Goal: Task Accomplishment & Management: Use online tool/utility

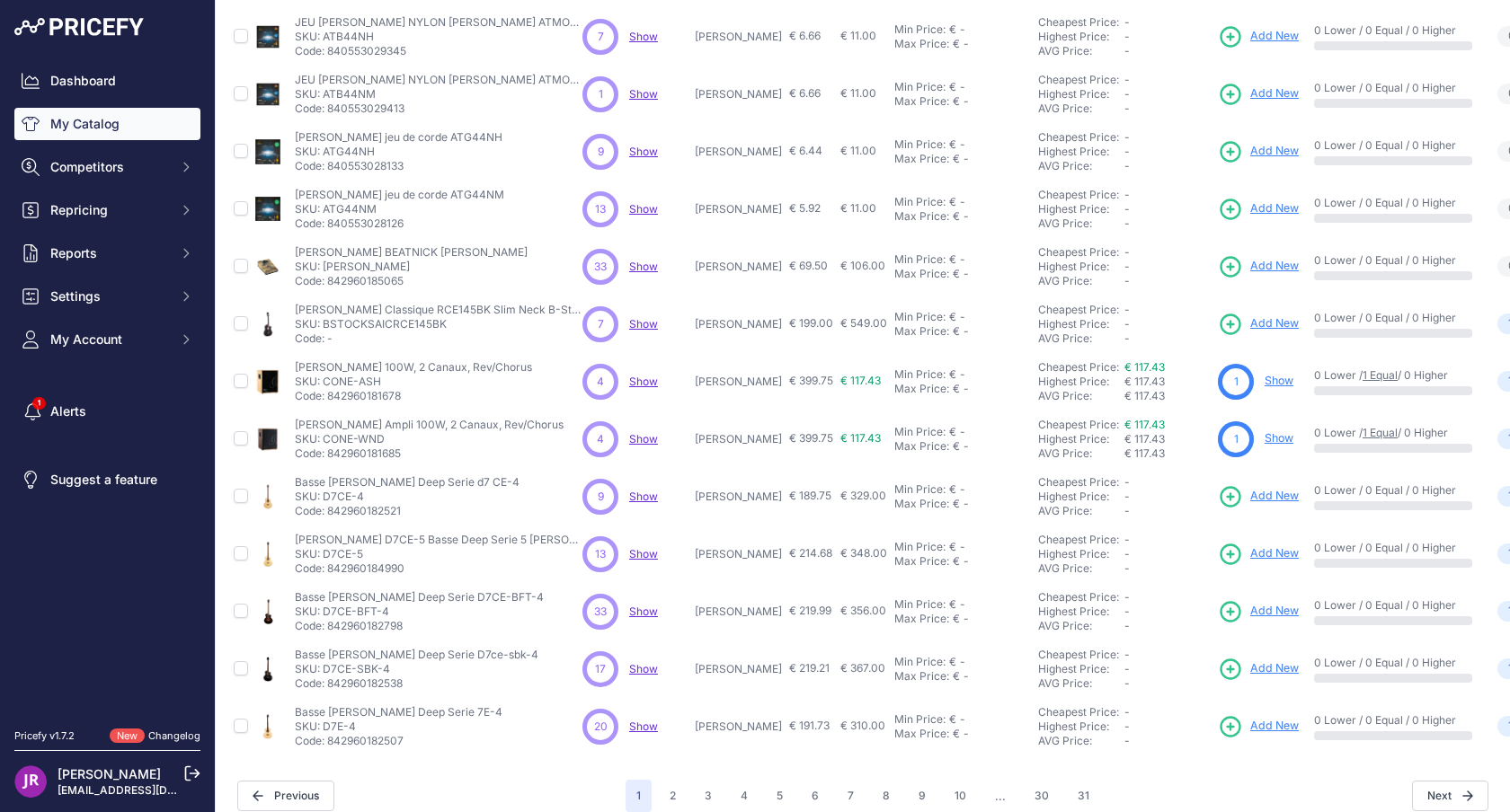
scroll to position [266, 0]
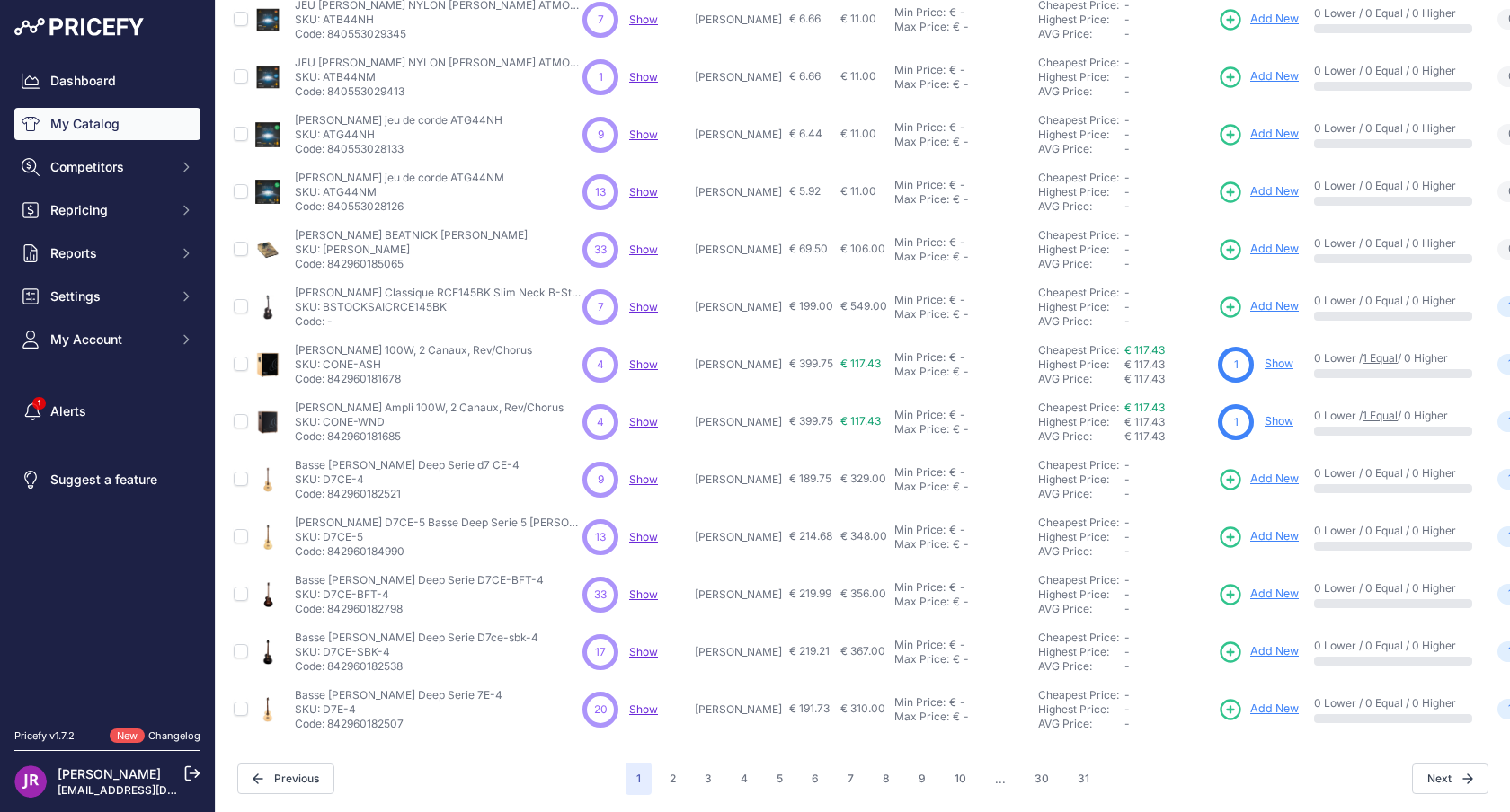
click at [339, 482] on p "SKU: D7CE-4" at bounding box center [407, 479] width 224 height 15
copy p "D7CE"
click at [340, 596] on p "SKU: D7CE-BFT-4" at bounding box center [419, 594] width 249 height 15
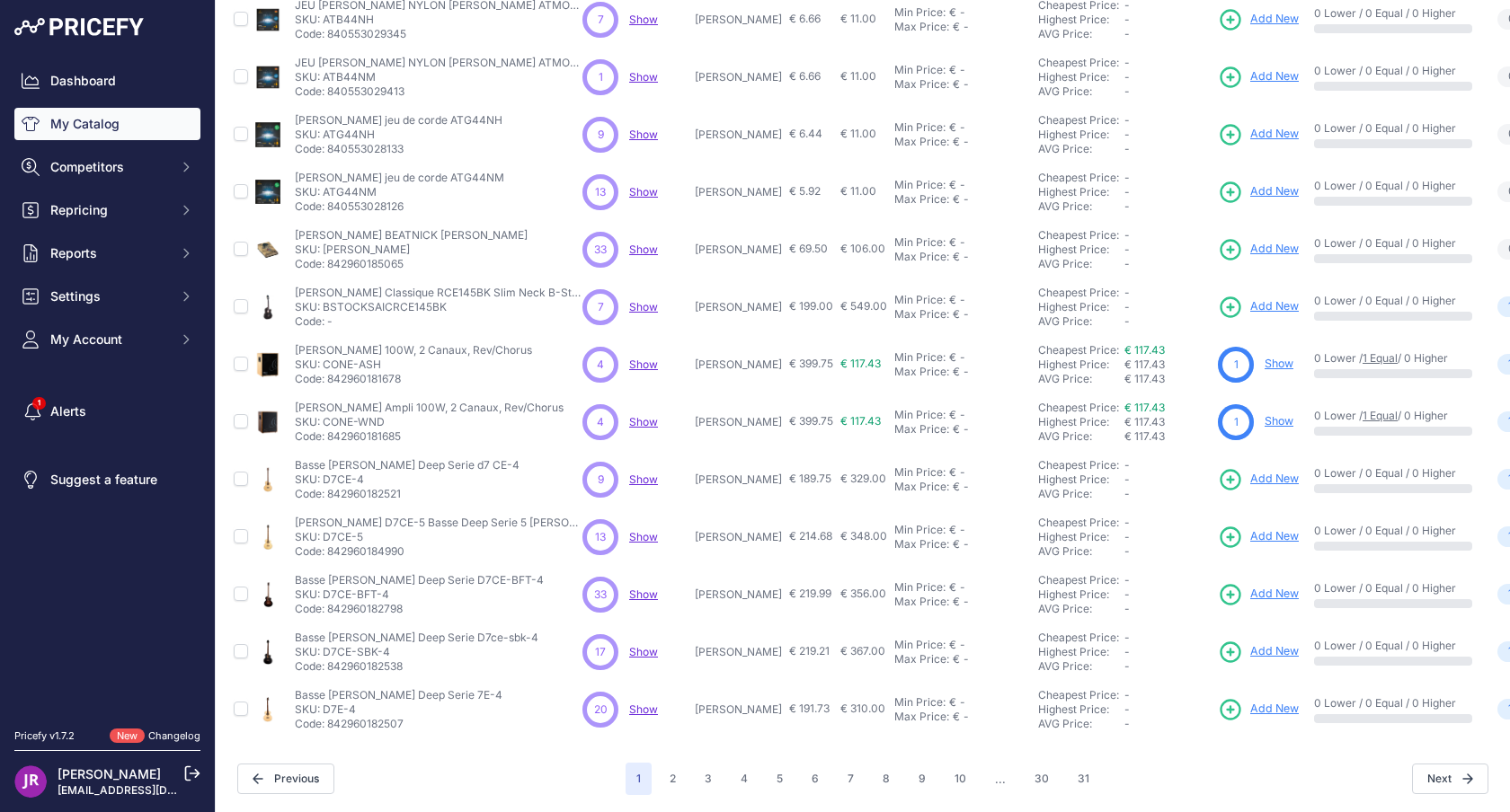
copy p "D7CE"
click at [531, 446] on td "Ortega Ampli 100W, 2 Canaux, Rev/Chorus Ortega Ampli 100W, 2 Canaux, Rev/Chorus…" at bounding box center [434, 422] width 288 height 58
drag, startPoint x: 325, startPoint y: 709, endPoint x: 358, endPoint y: 707, distance: 33.1
click at [358, 707] on p "SKU: D7E-4" at bounding box center [398, 710] width 208 height 15
copy p "D7E-4"
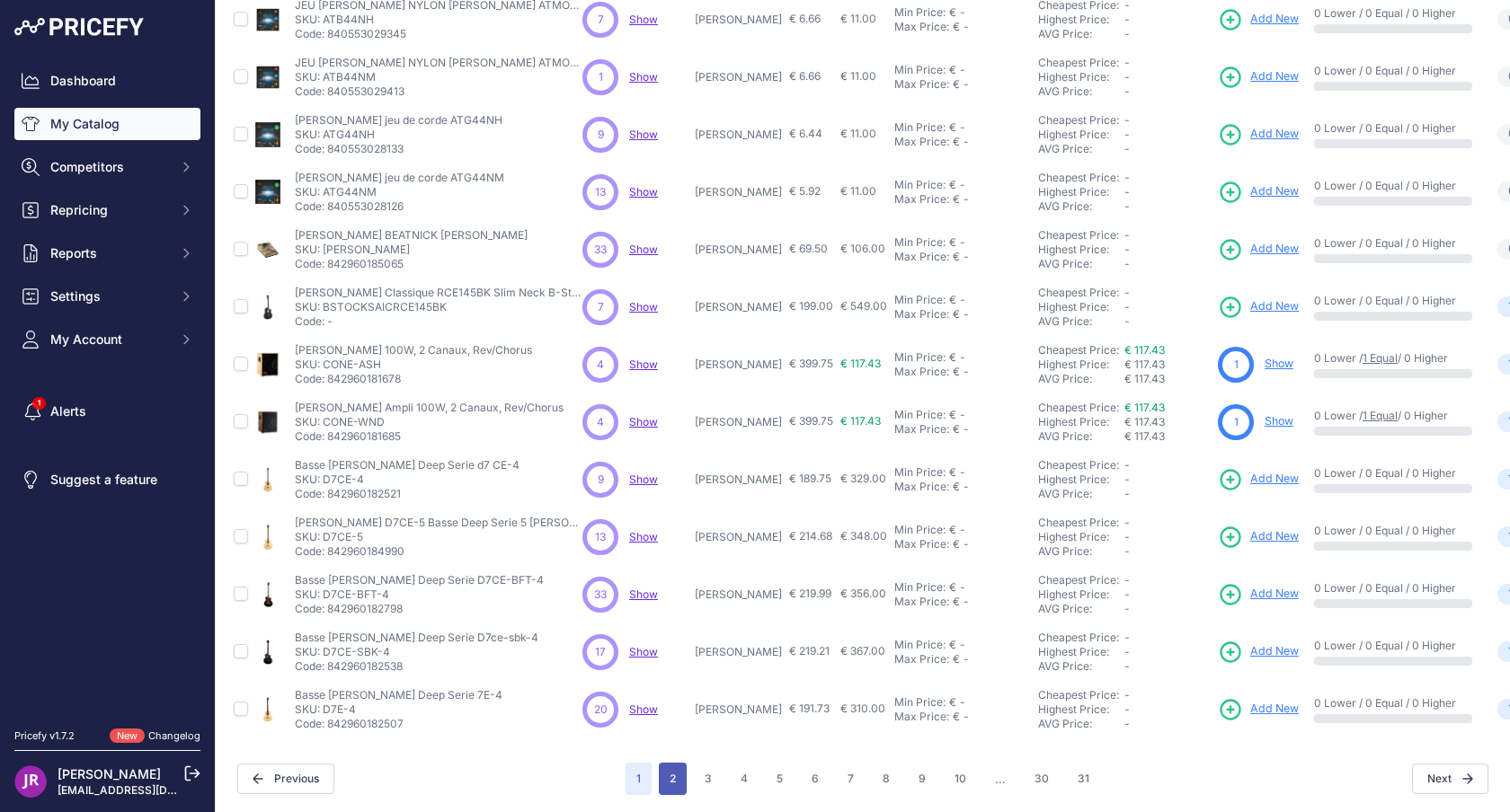
click at [671, 782] on button "2" at bounding box center [673, 779] width 28 height 32
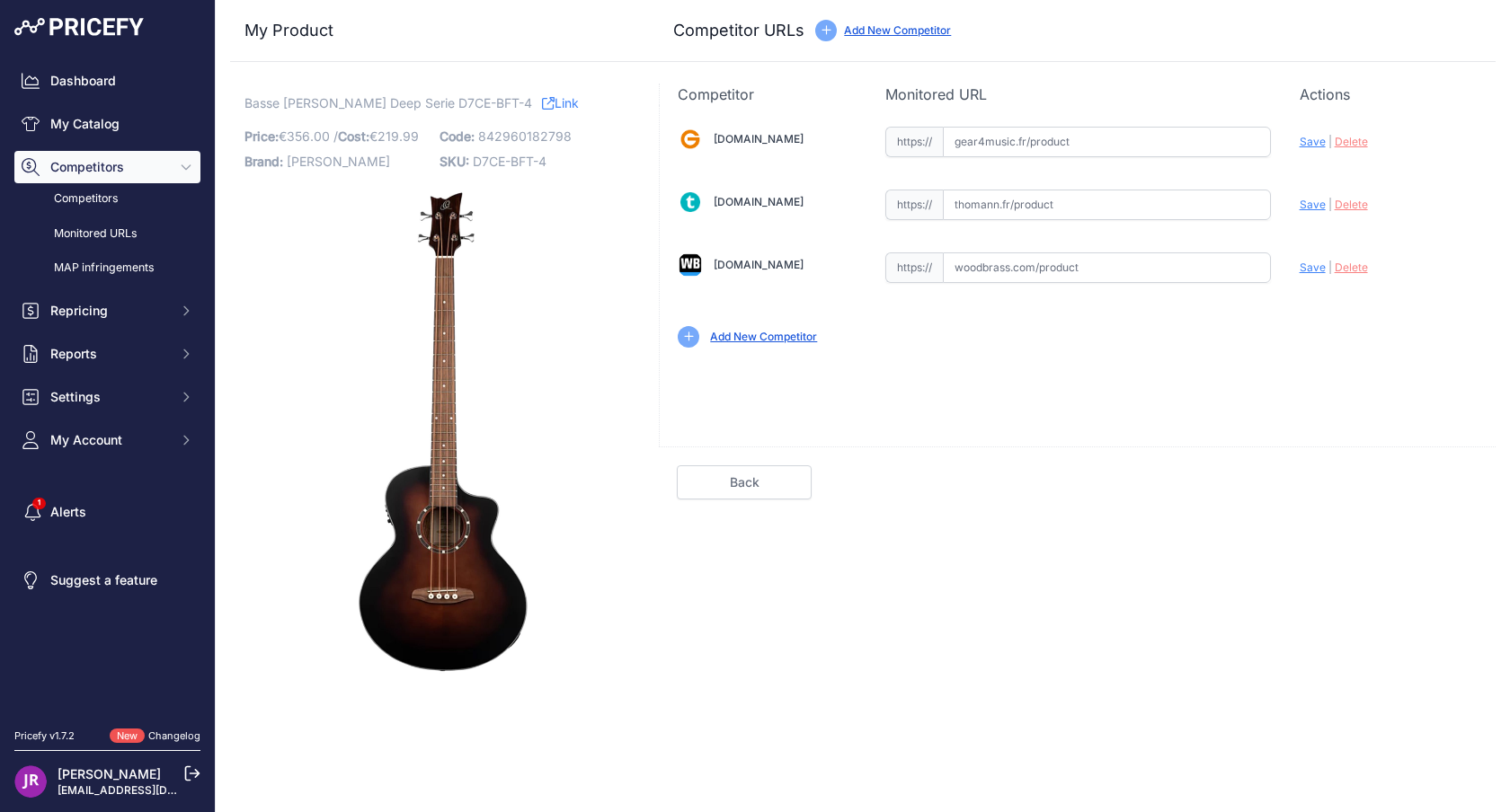
click at [1065, 285] on div "Gear4music.fr Valid Invalid" at bounding box center [1078, 235] width 836 height 261
click at [1081, 265] on input "text" at bounding box center [1107, 267] width 328 height 30
paste input "https://www.woodbrass.com/basses-acoustiques-et-electro-ortega-basse-deep-serie…"
click at [1317, 270] on span "Save" at bounding box center [1313, 267] width 26 height 14
type input "https://www.woodbrass.com/basses-acoustiques-et-electro-ortega-basse-deep-serie…"
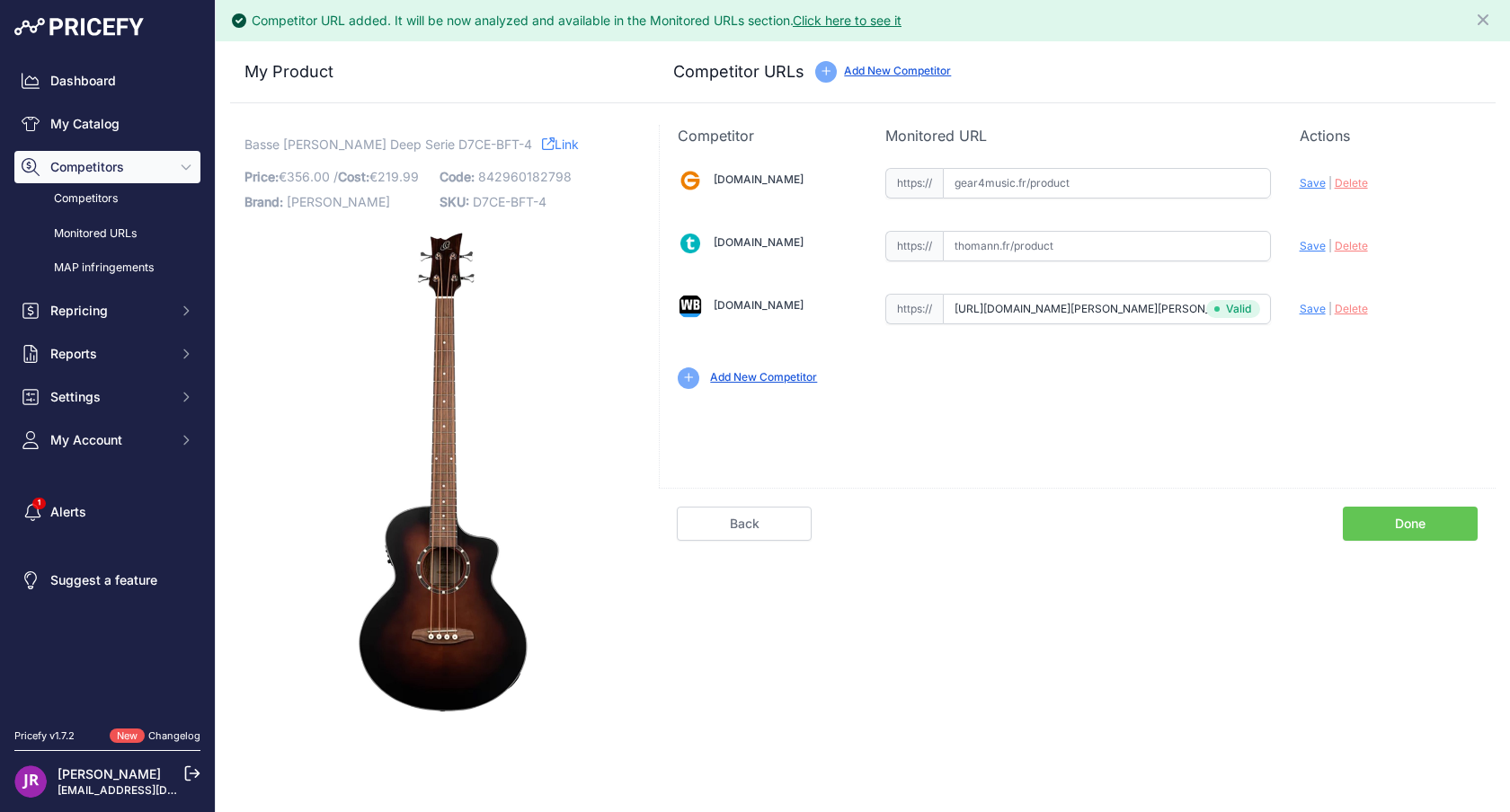
click at [1374, 515] on link "Done" at bounding box center [1410, 523] width 135 height 34
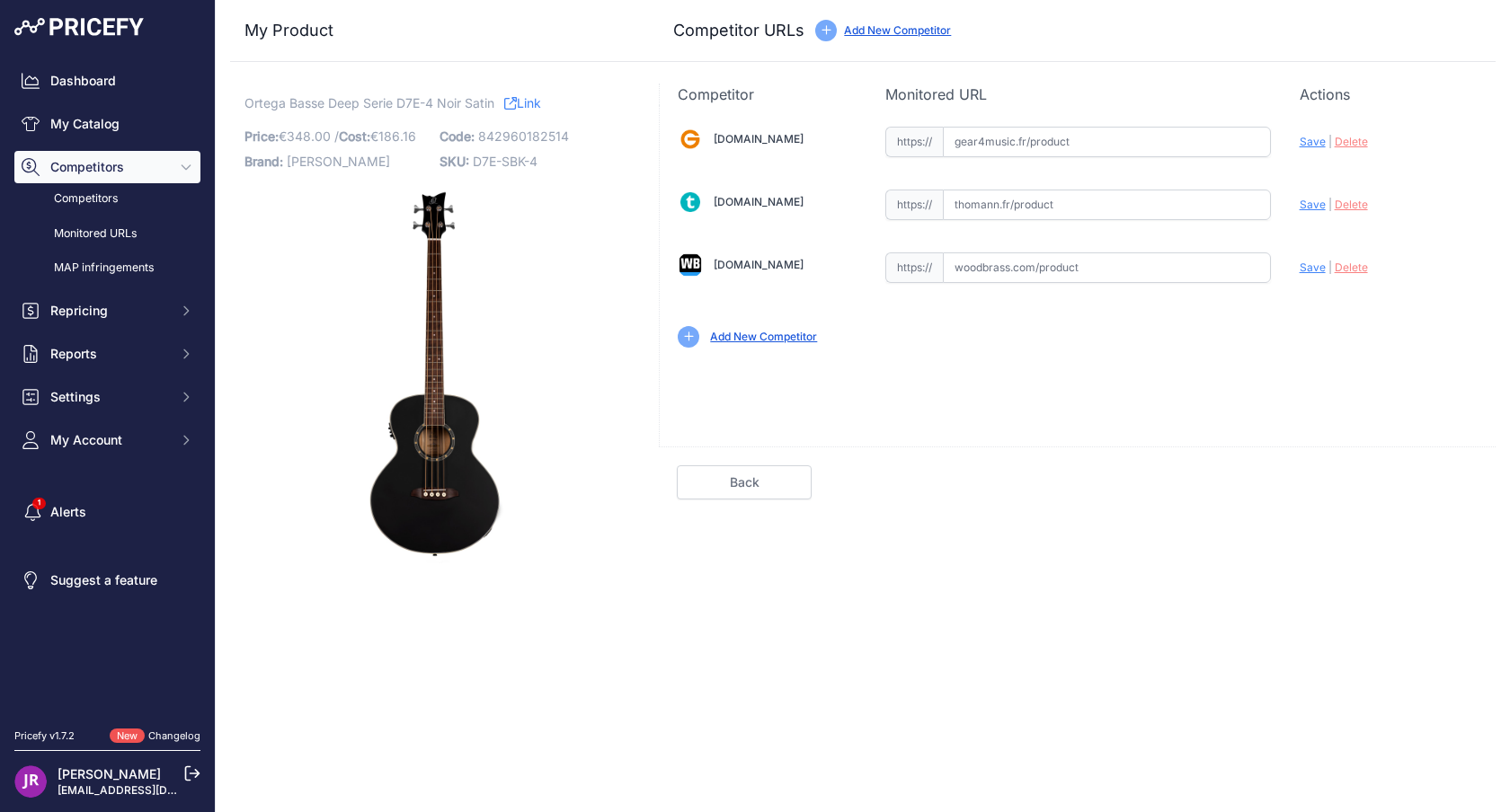
click at [429, 257] on img at bounding box center [433, 375] width 379 height 379
click at [1072, 267] on input "text" at bounding box center [1107, 267] width 328 height 30
paste input "https://www.woodbrass.com/basses-acoustiques-et-electro-ortega-basse-deep-serie…"
click at [1309, 265] on span "Save" at bounding box center [1313, 267] width 26 height 14
type input "https://www.woodbrass.com/basses-acoustiques-et-electro-ortega-basse-deep-serie…"
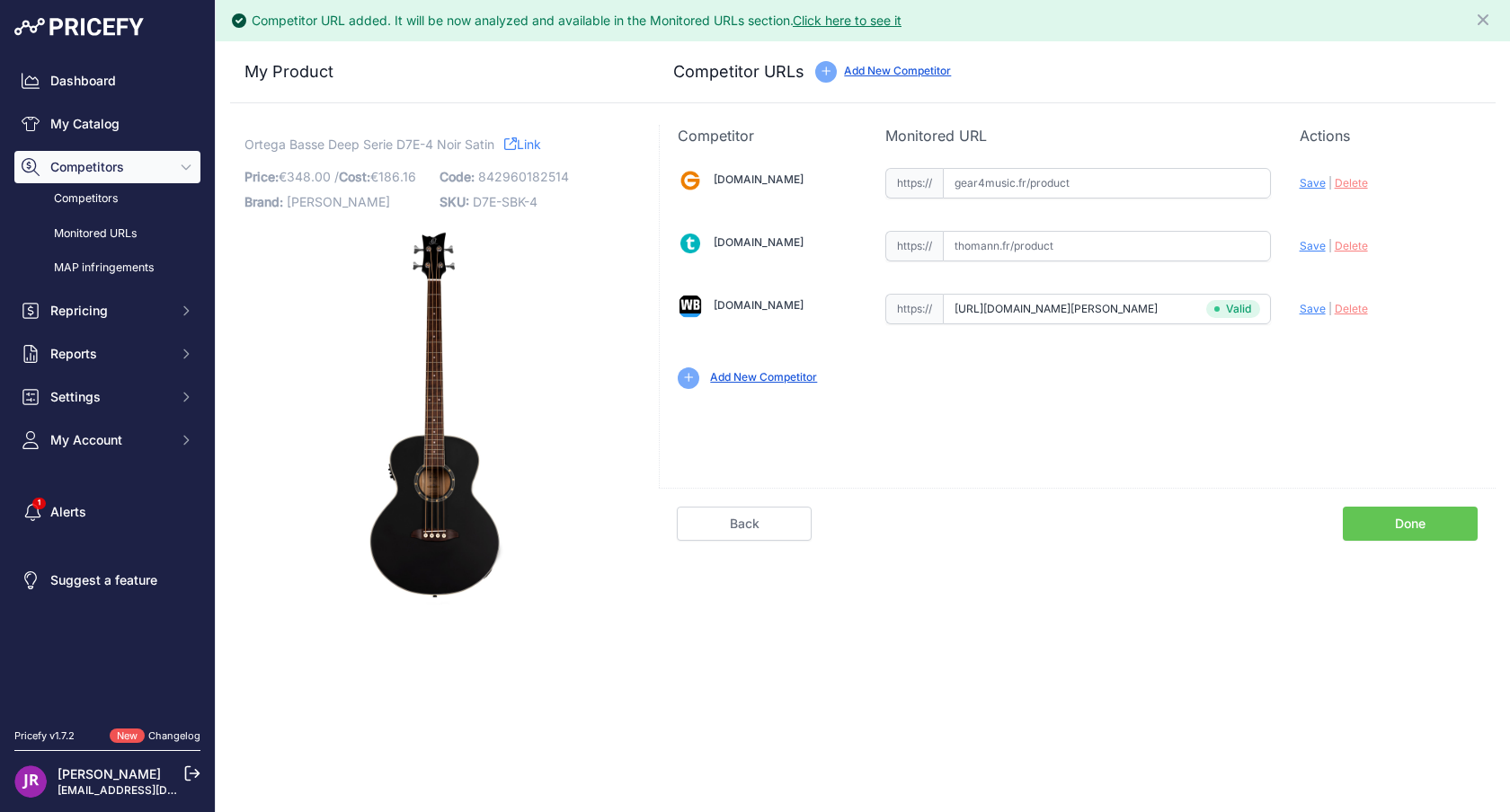
click at [1432, 527] on link "Done" at bounding box center [1410, 523] width 135 height 34
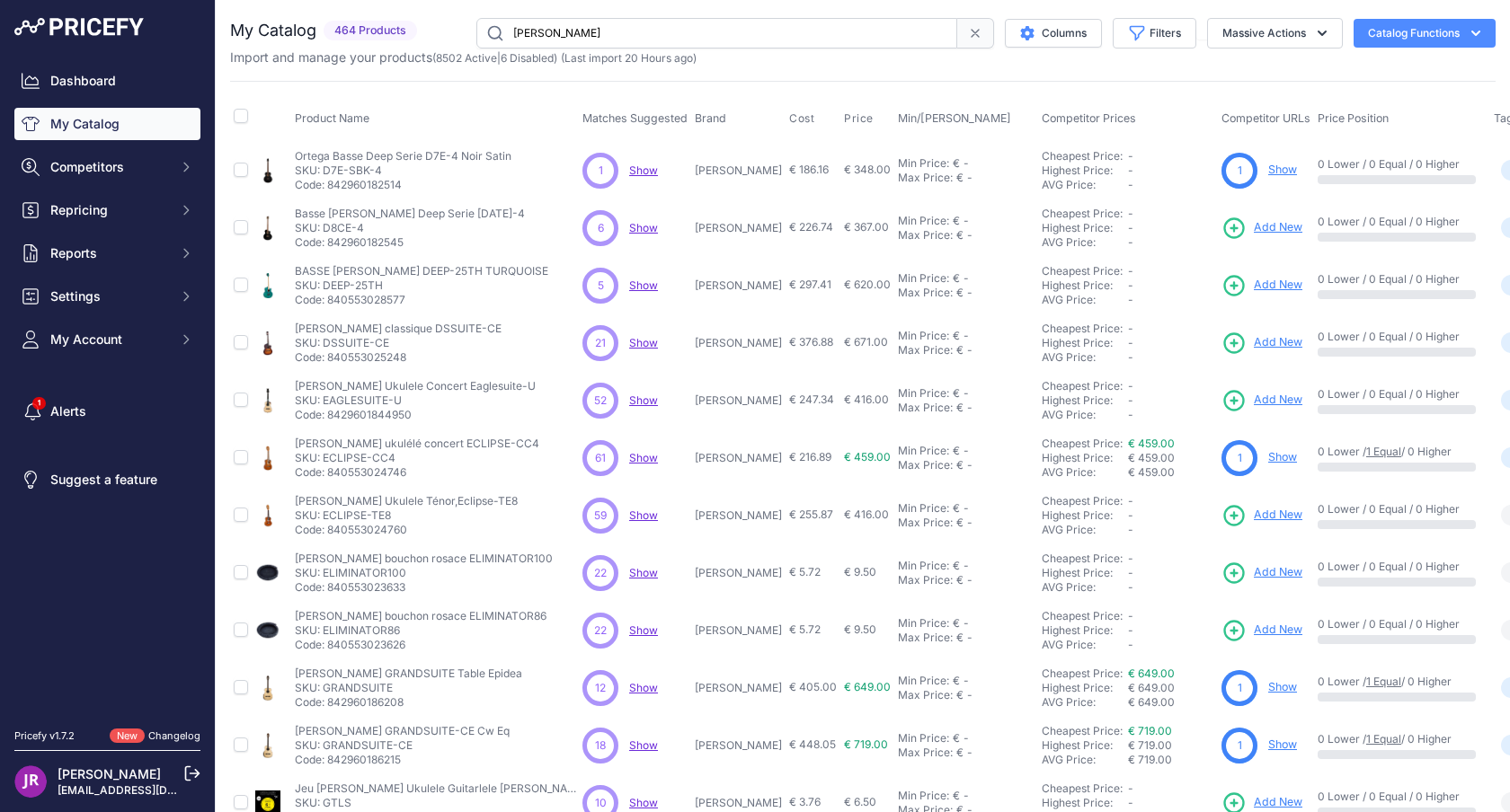
click at [334, 226] on p "SKU: D8CE-4" at bounding box center [410, 228] width 230 height 15
copy p "D8CE"
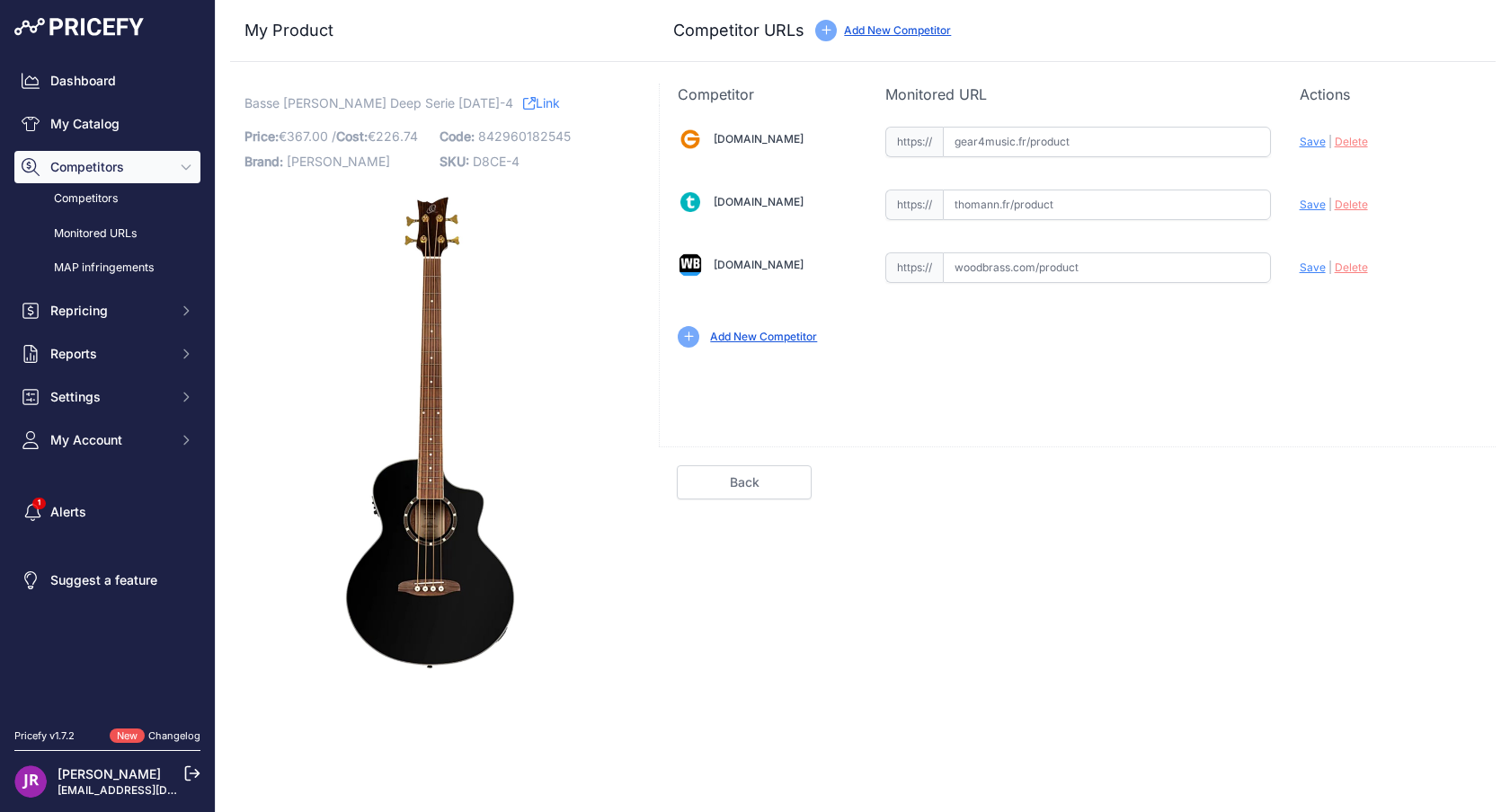
click at [1095, 255] on input "text" at bounding box center [1107, 267] width 328 height 30
paste input "https://www.woodbrass.com/basses-acoustiques-et-electro-ortega-basse-deep-serie…"
click at [1301, 271] on span "Save" at bounding box center [1313, 267] width 26 height 14
type input "https://www.woodbrass.com/basses-acoustiques-et-electro-ortega-basse-deep-serie…"
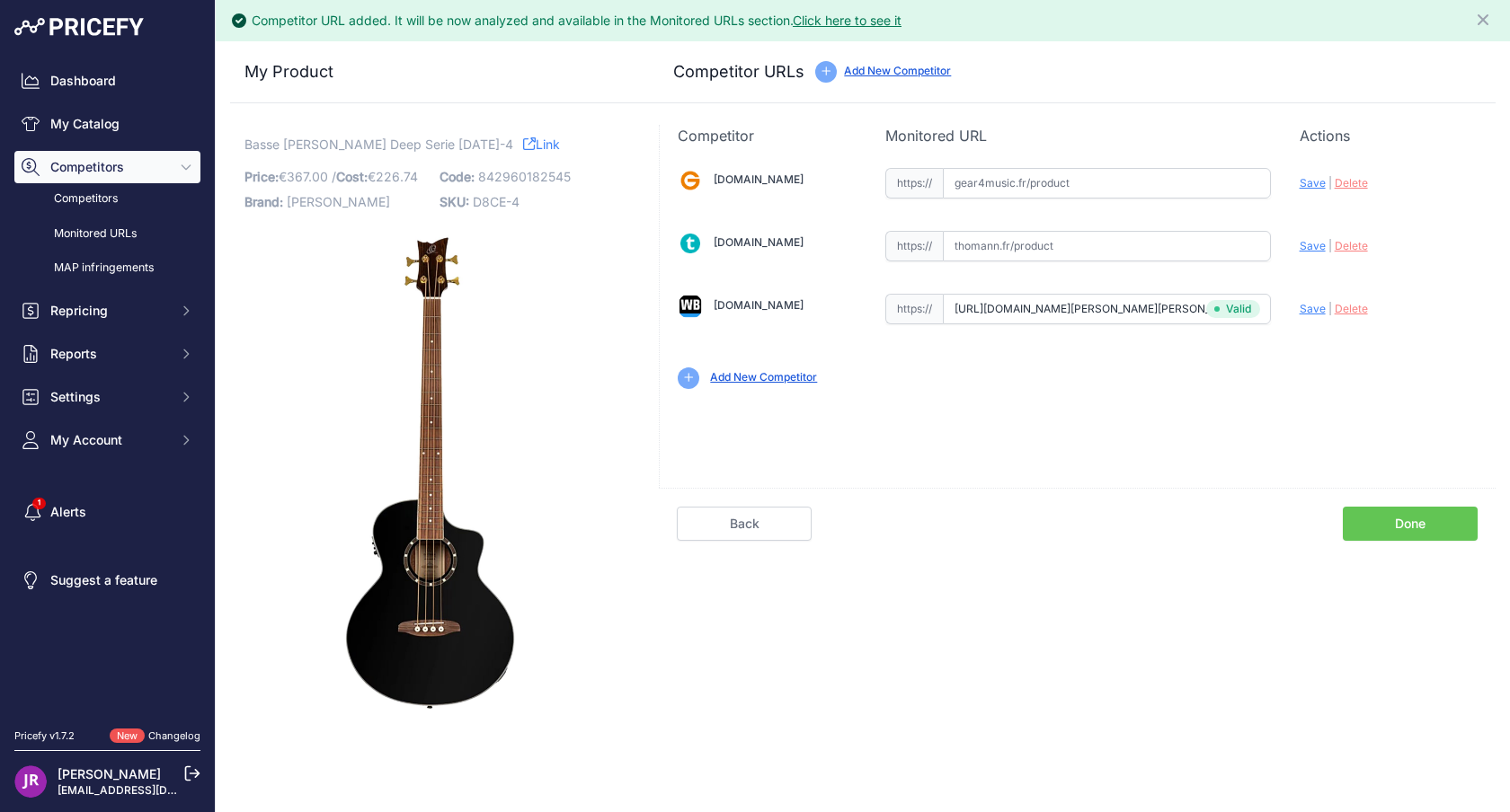
click at [1448, 527] on link "Done" at bounding box center [1410, 523] width 135 height 34
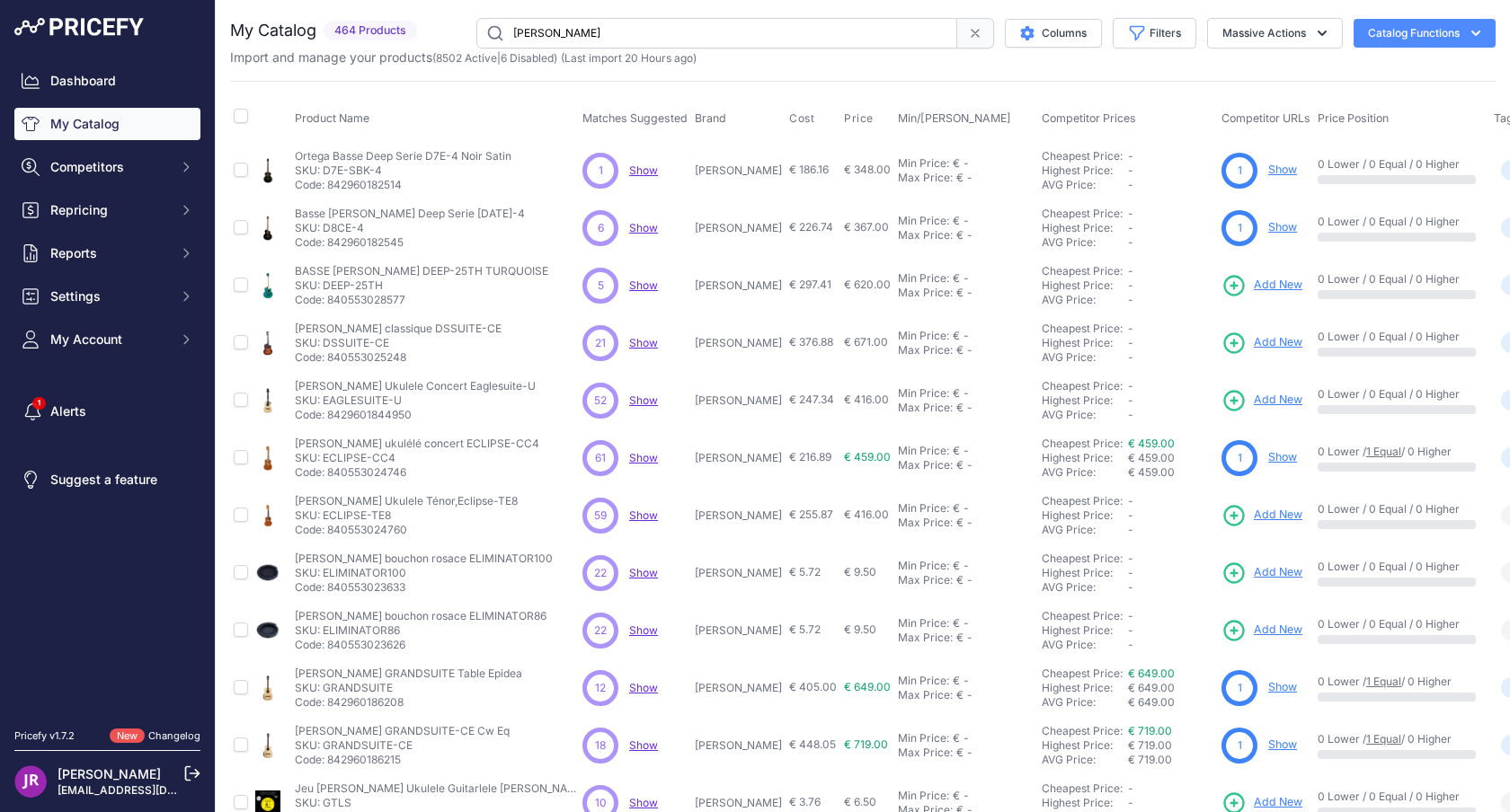
drag, startPoint x: 325, startPoint y: 284, endPoint x: 368, endPoint y: 284, distance: 43.0
click at [368, 284] on p "SKU: DEEP-25TH" at bounding box center [422, 285] width 254 height 15
copy p "DEEP-25"
click at [345, 338] on p "SKU: DSSUITE-CE" at bounding box center [398, 343] width 207 height 15
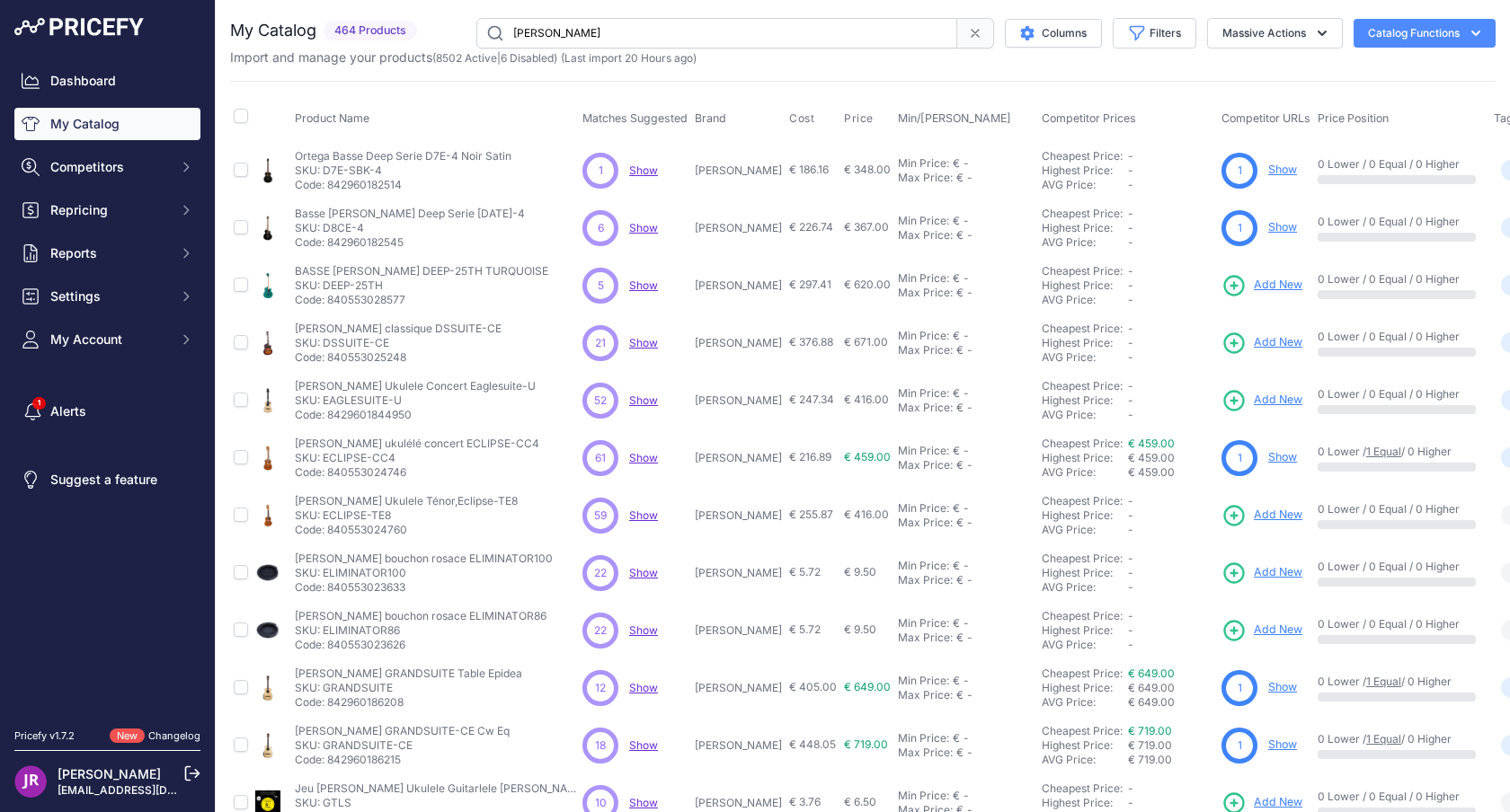
copy p "DSSUITE"
click at [349, 397] on p "SKU: EAGLESUITE-U" at bounding box center [415, 400] width 241 height 15
copy p "EAGLESUITE"
click at [341, 457] on p "SKU: ECLIPSE-CC4" at bounding box center [417, 458] width 244 height 15
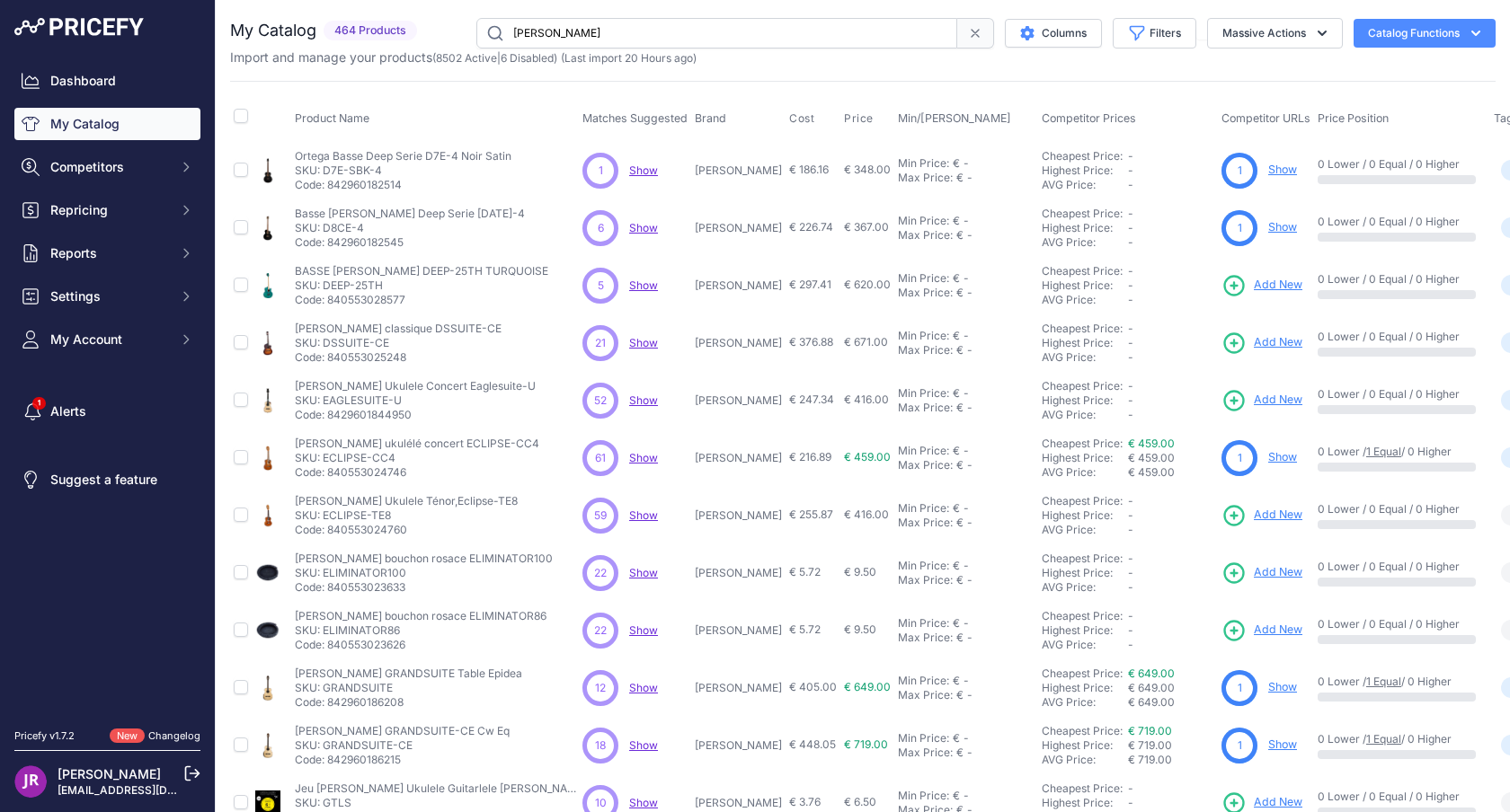
click at [341, 457] on p "SKU: ECLIPSE-CC4" at bounding box center [417, 458] width 244 height 15
copy p "ECLIPSE"
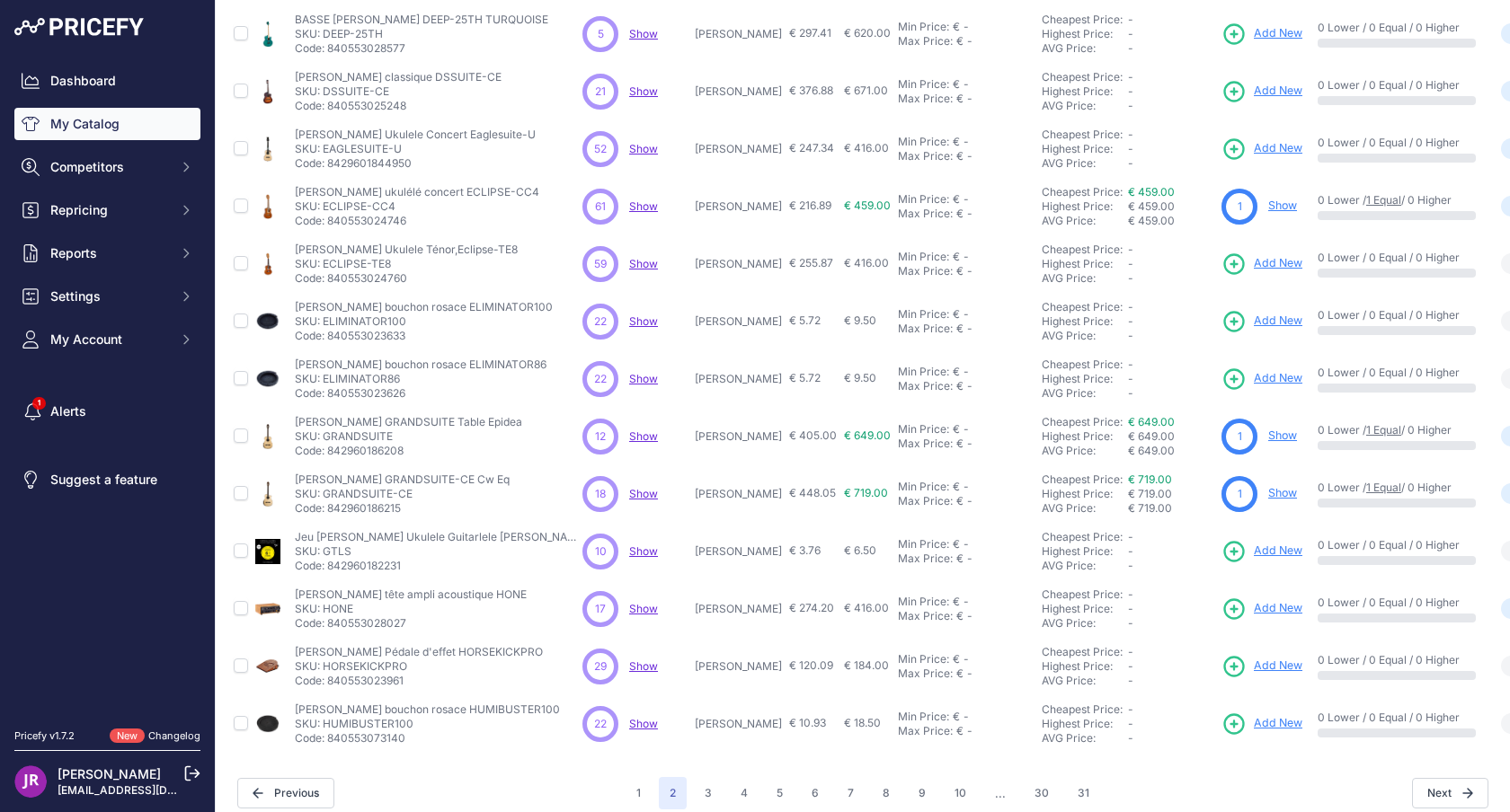
scroll to position [266, 0]
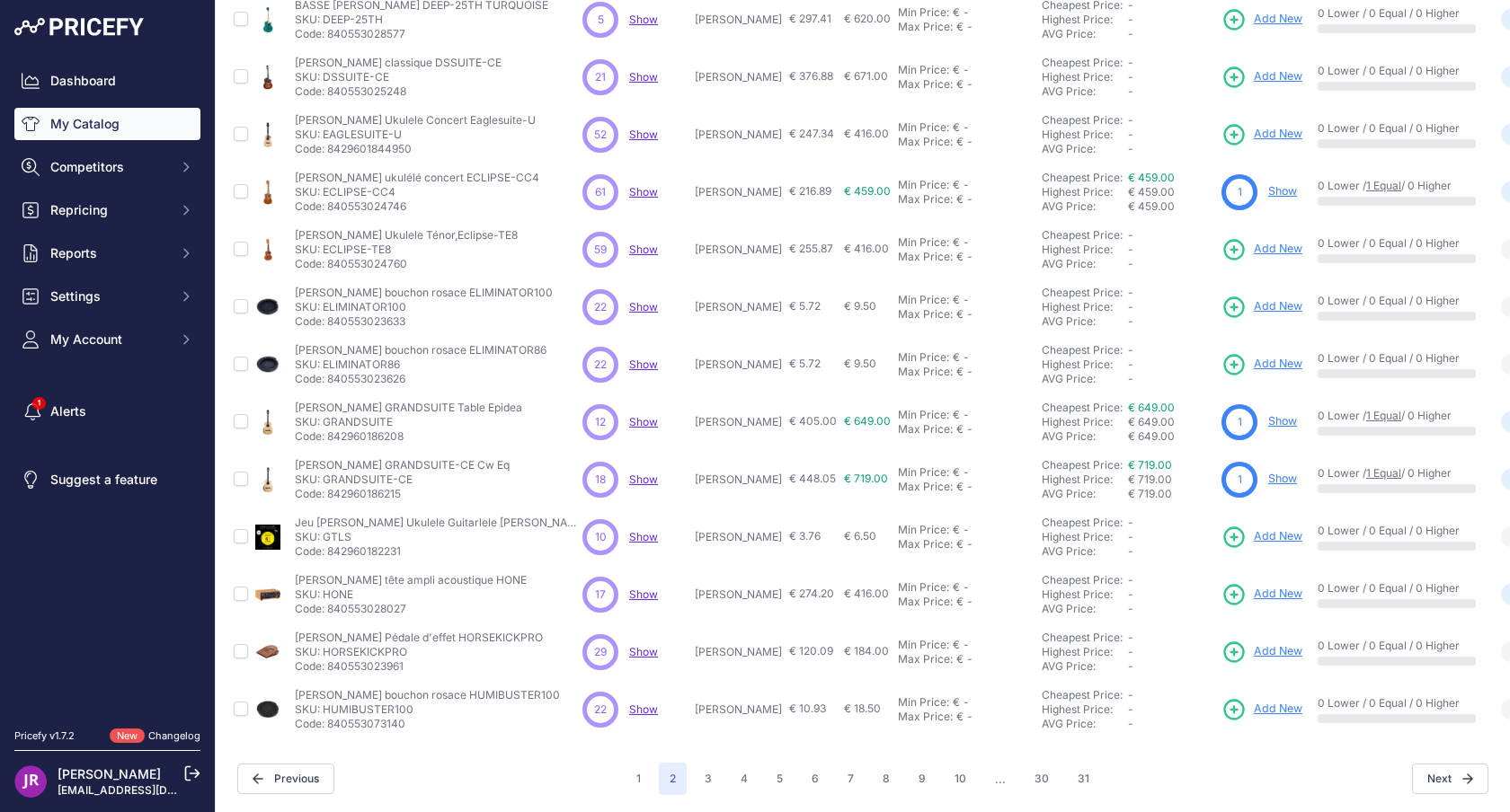
click at [358, 420] on p "SKU: GRANDSUITE" at bounding box center [408, 422] width 227 height 15
copy p "GRANDSUITE"
click at [357, 478] on p "SKU: GRANDSUITE-CE" at bounding box center [402, 479] width 215 height 15
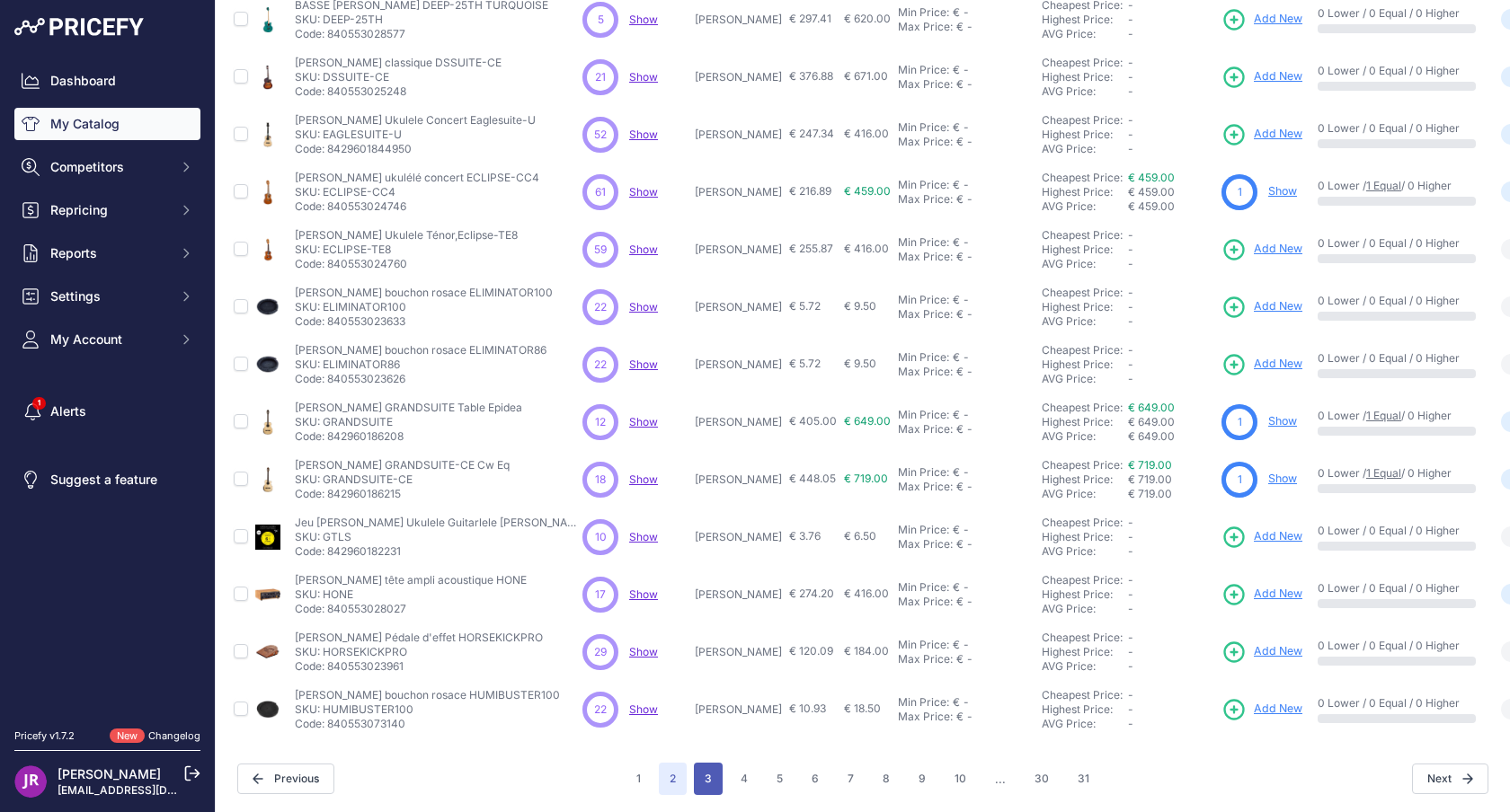
click at [715, 774] on button "3" at bounding box center [708, 779] width 28 height 32
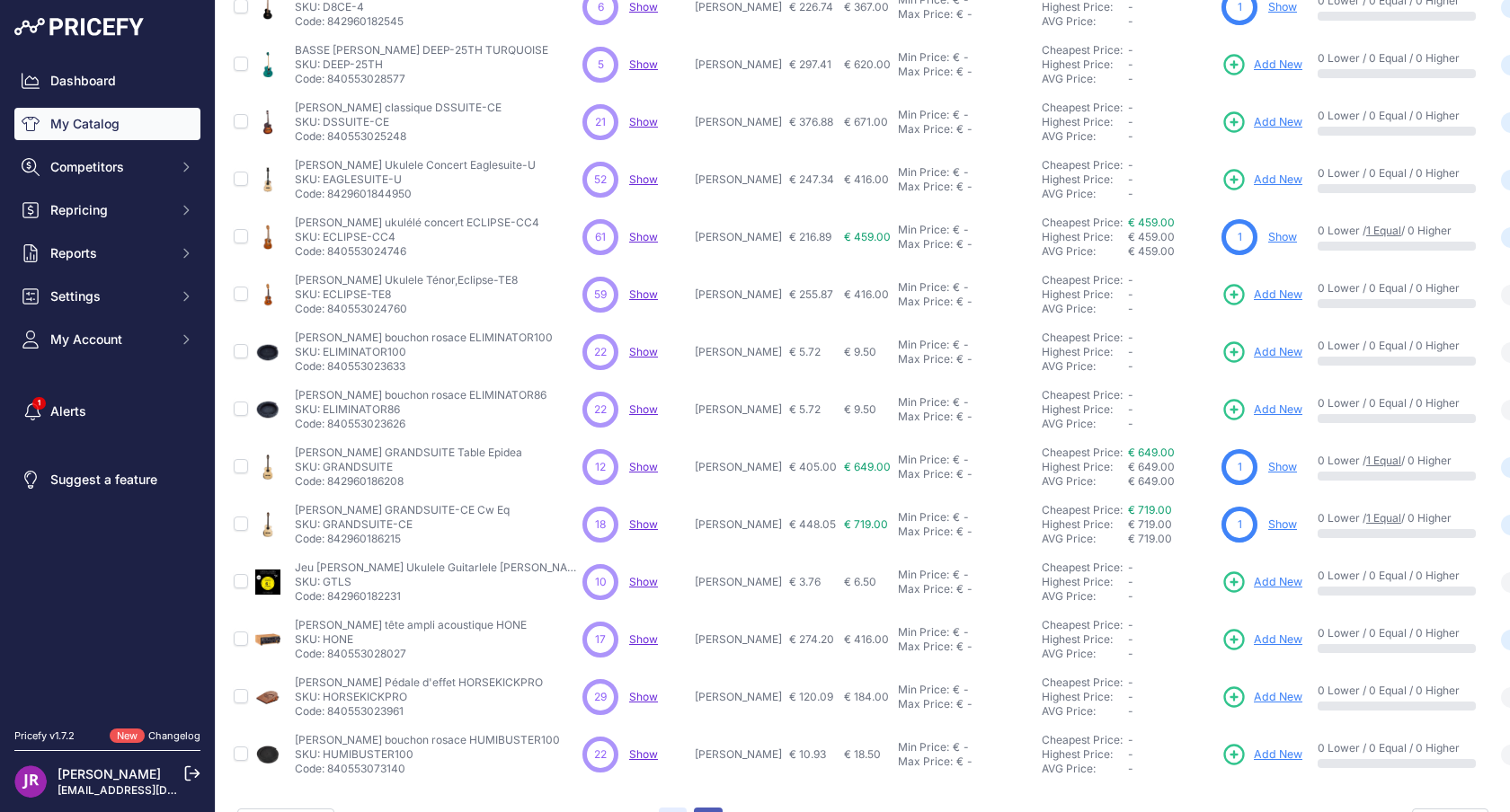
scroll to position [311, 0]
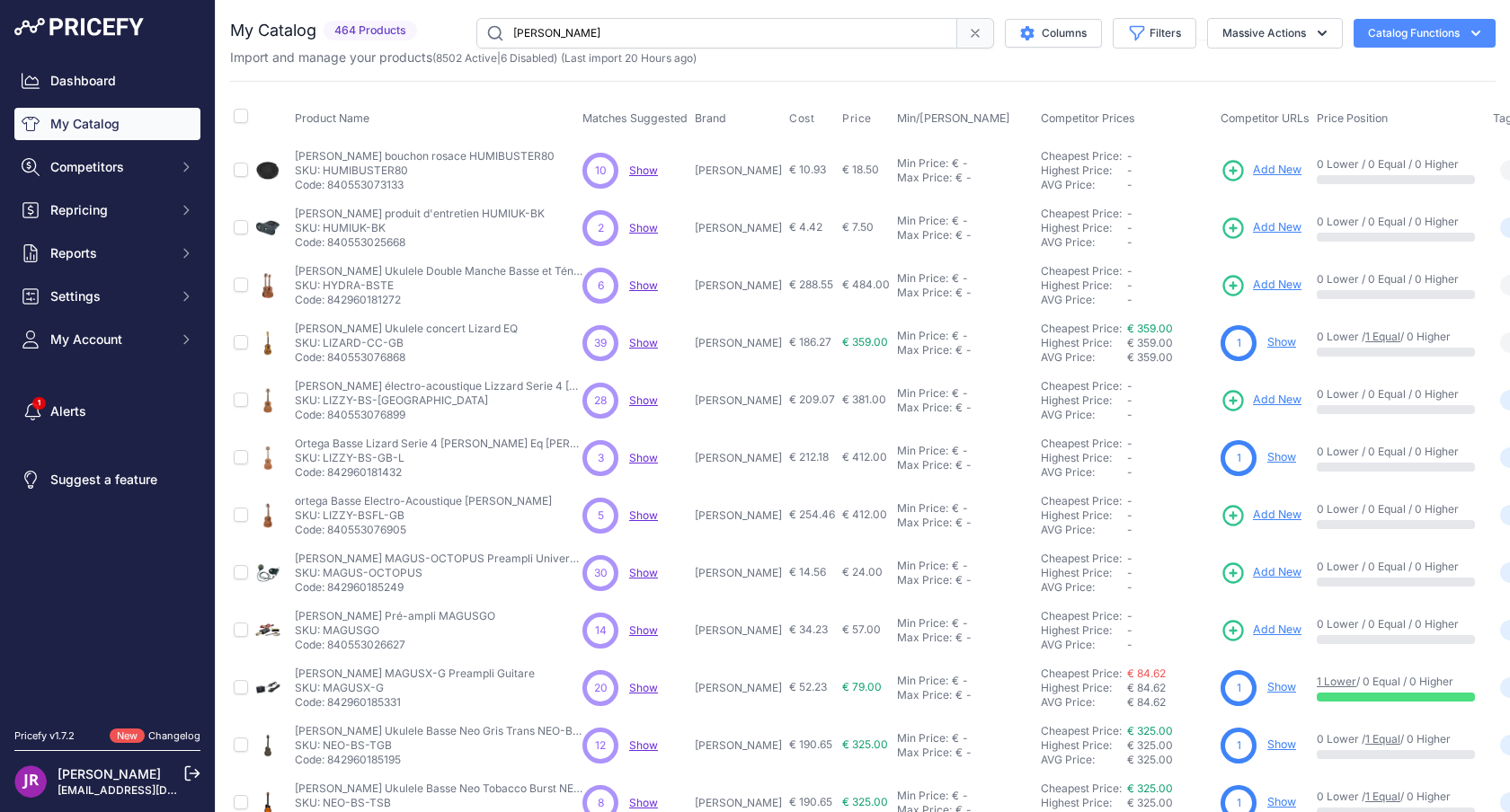
click at [339, 284] on p "SKU: HYDRA-BSTE" at bounding box center [438, 285] width 288 height 15
copy p "HYDRA"
click at [335, 343] on p "SKU: LIZARD-CC-GB" at bounding box center [406, 343] width 223 height 15
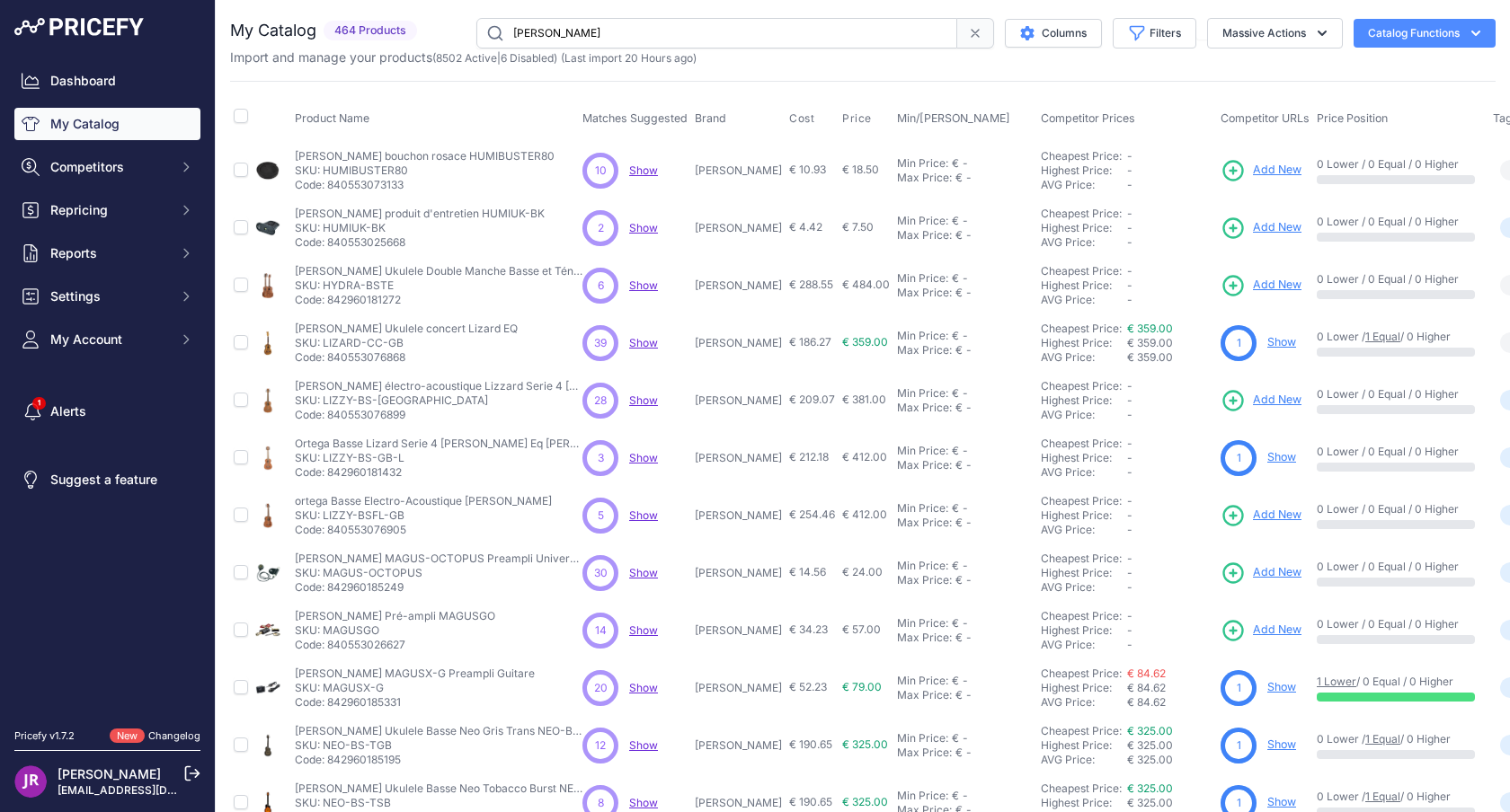
copy p "LIZARD"
click at [338, 399] on p "SKU: LIZZY-BS-GB" at bounding box center [438, 400] width 288 height 15
copy p "LIZZY"
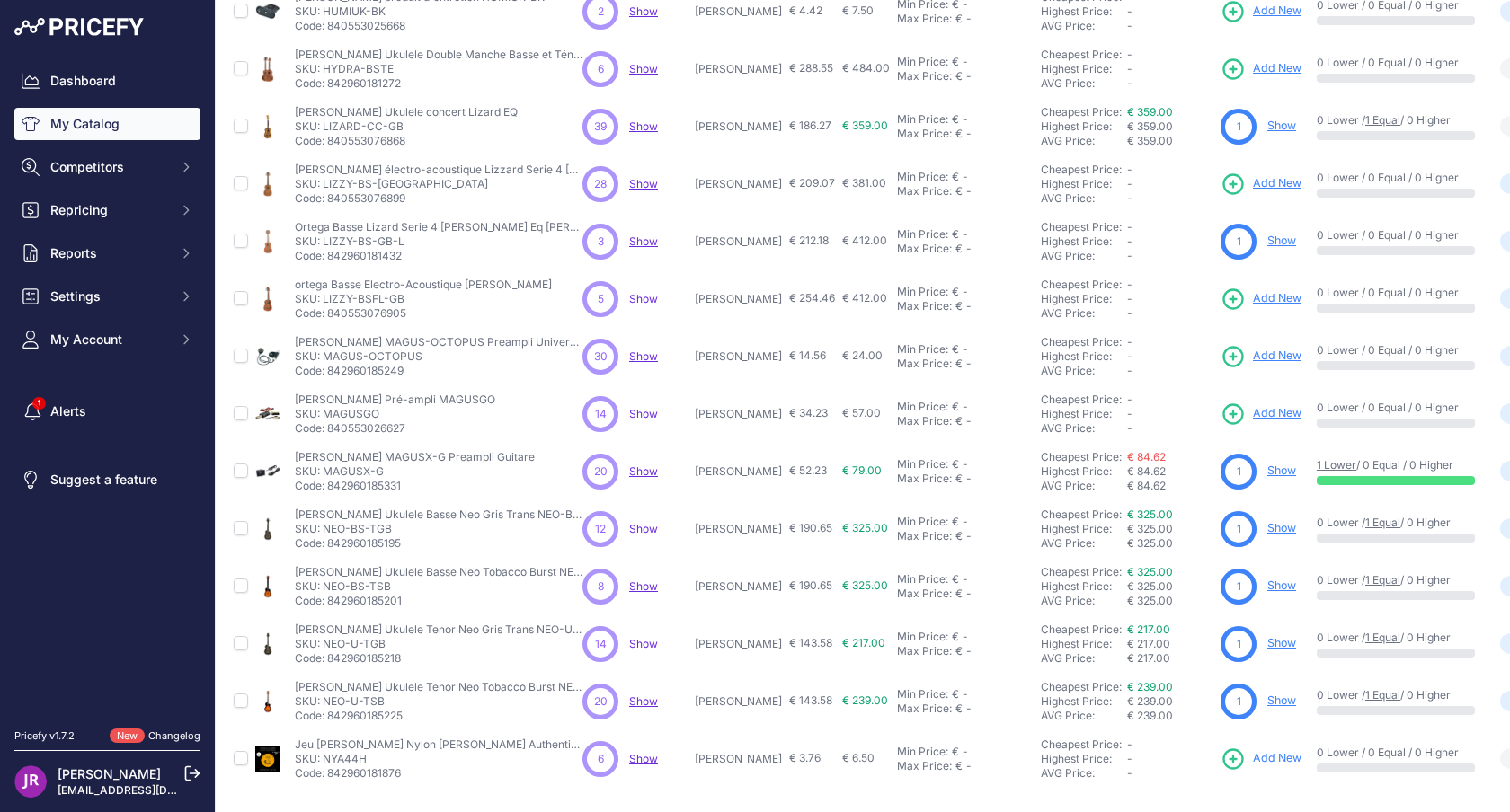
scroll to position [233, 0]
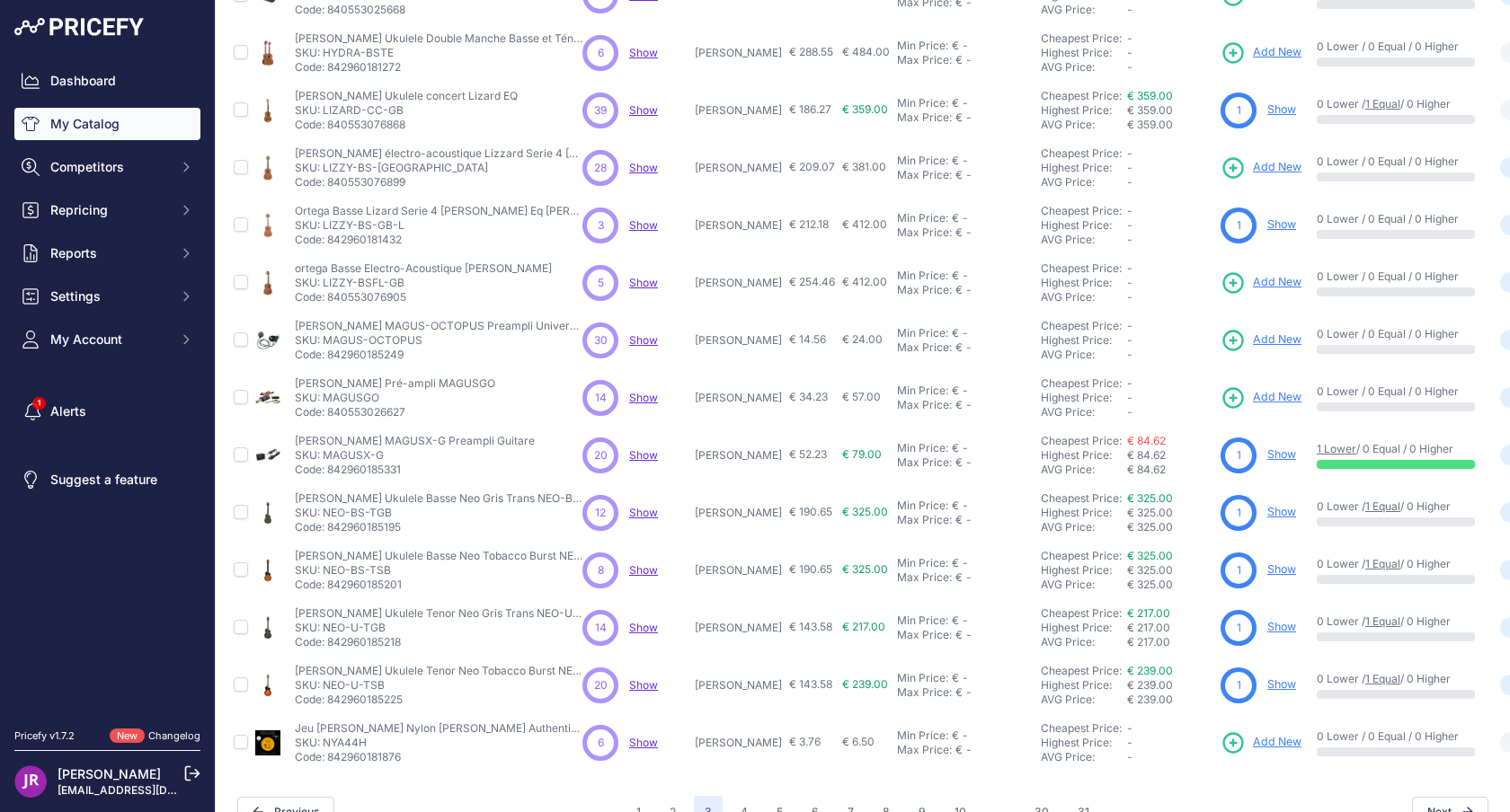
drag, startPoint x: 324, startPoint y: 510, endPoint x: 364, endPoint y: 508, distance: 40.0
click at [364, 508] on p "SKU: NEO-BS-TGB" at bounding box center [438, 512] width 288 height 15
copy p "NEO-BS"
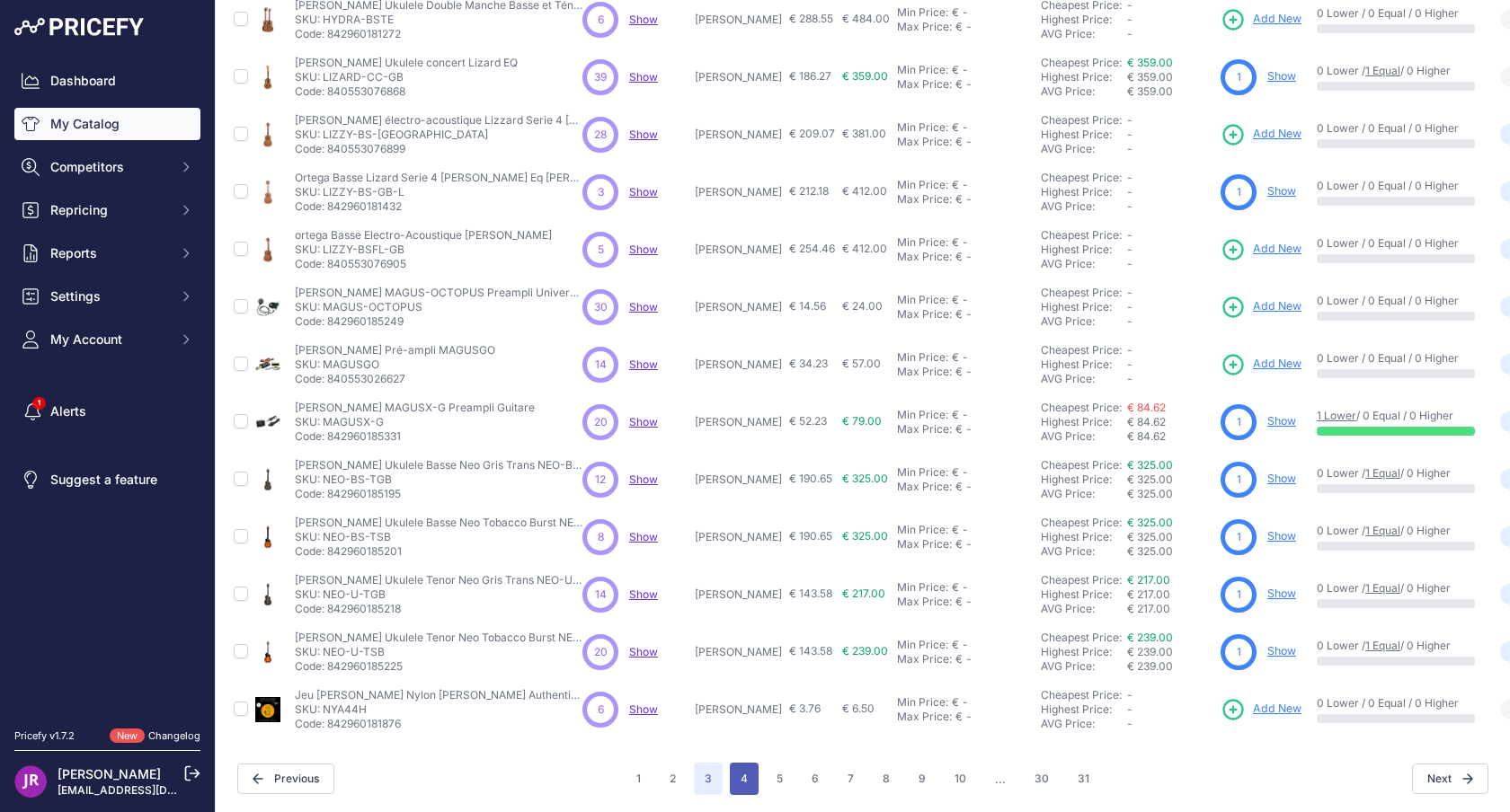
click at [744, 773] on button "4" at bounding box center [744, 779] width 28 height 32
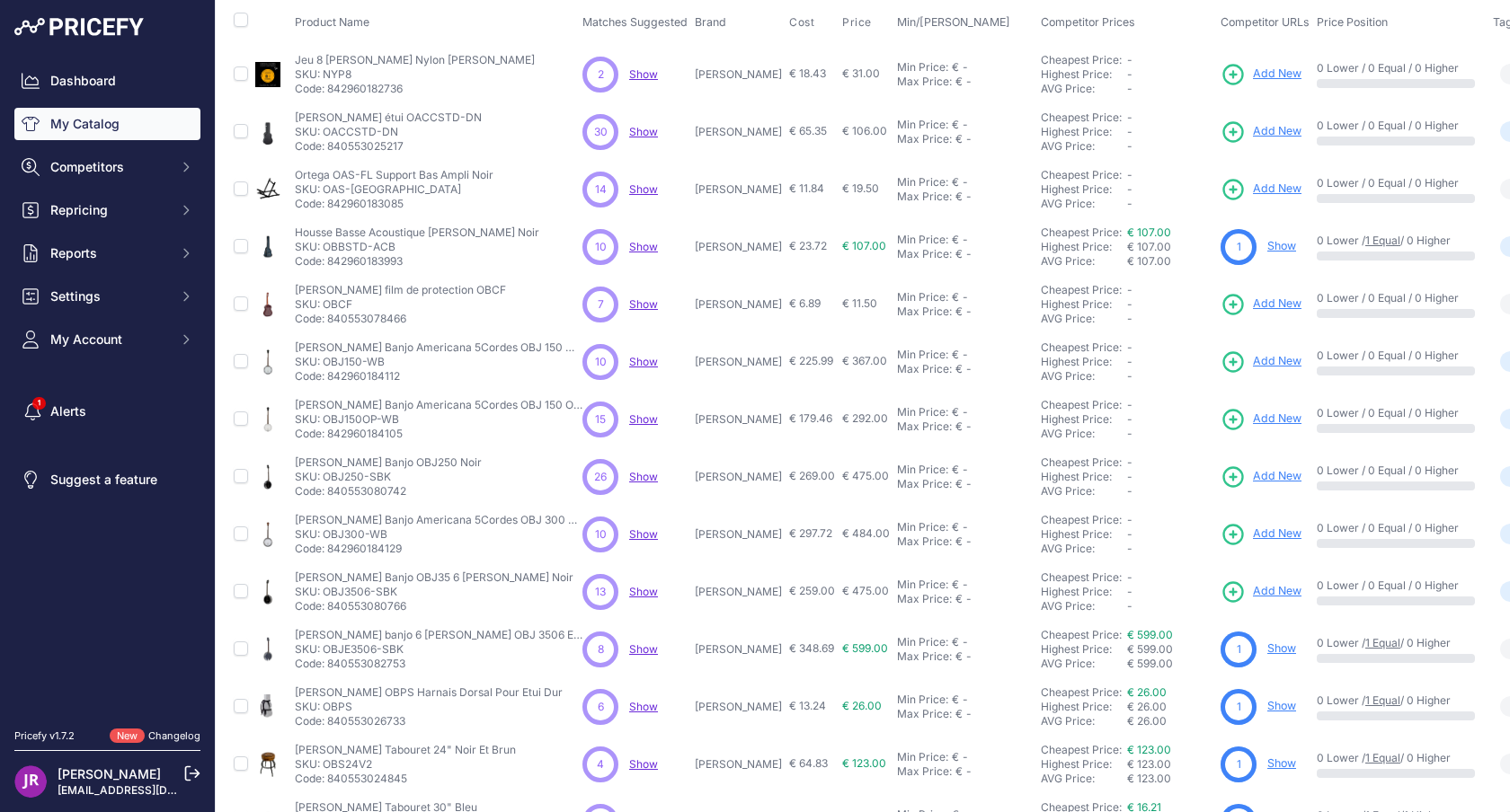
scroll to position [97, 0]
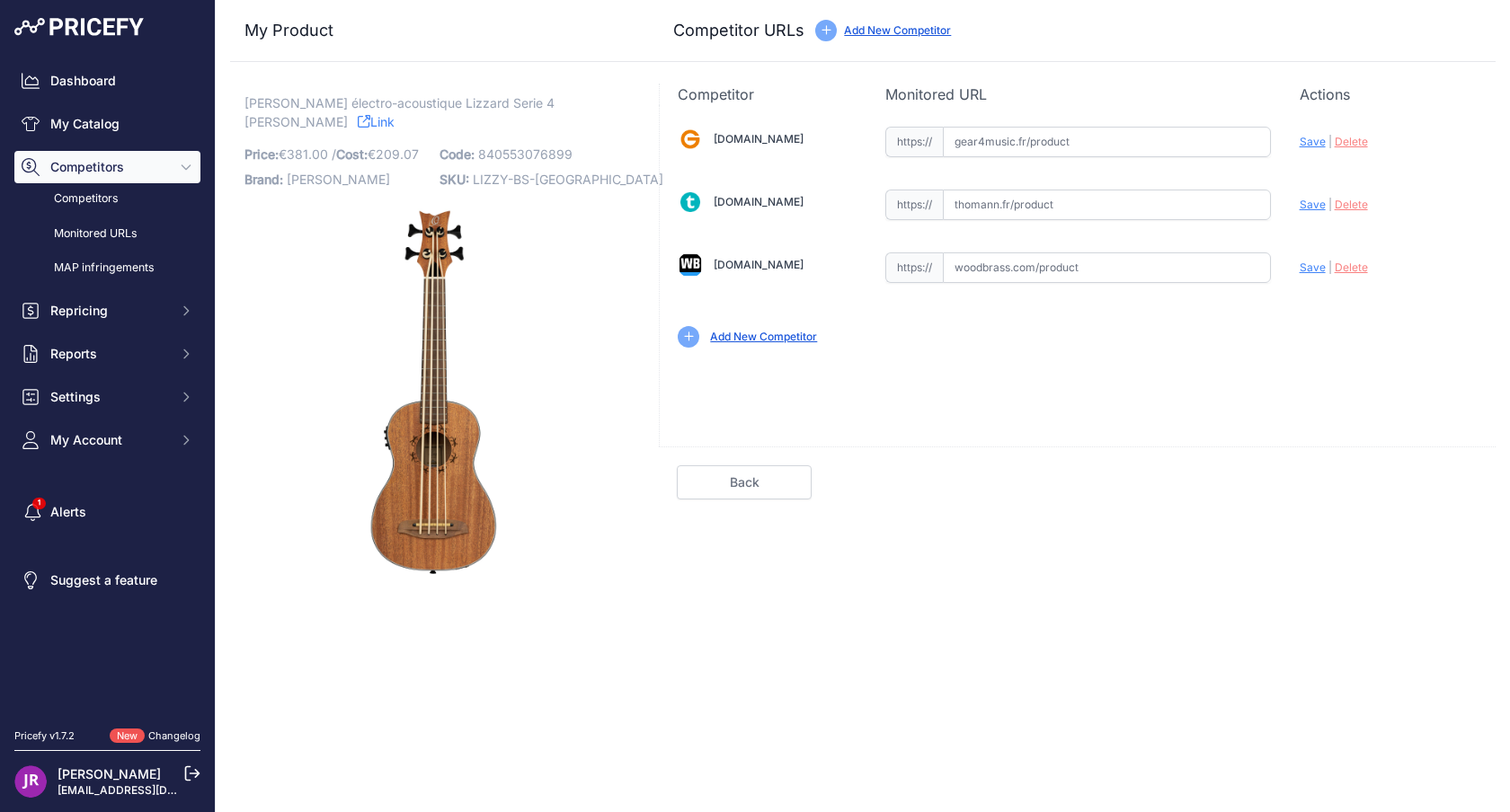
click at [493, 183] on span "LIZZY-BS-[GEOGRAPHIC_DATA]" at bounding box center [567, 180] width 190 height 16
copy span "LIZZY"
